Goal: Navigation & Orientation: Find specific page/section

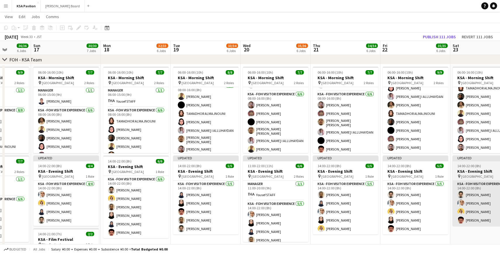
scroll to position [0, 178]
